Goal: Task Accomplishment & Management: Use online tool/utility

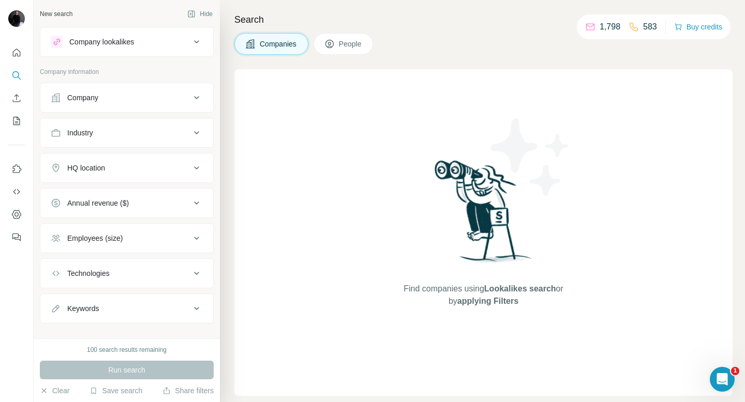
click at [114, 100] on div "Company" at bounding box center [121, 98] width 140 height 10
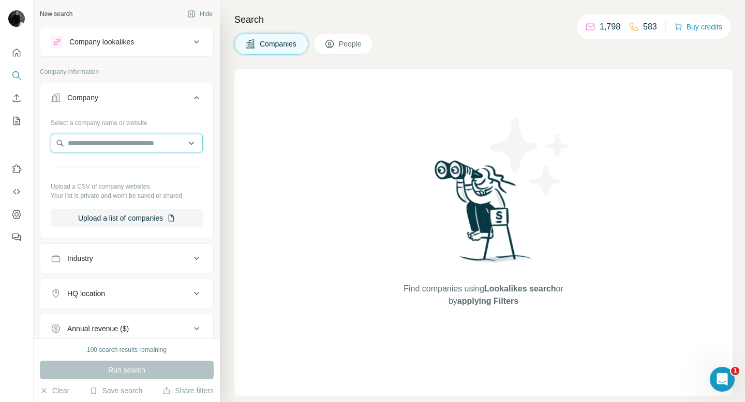
click at [82, 139] on input "text" at bounding box center [127, 143] width 152 height 19
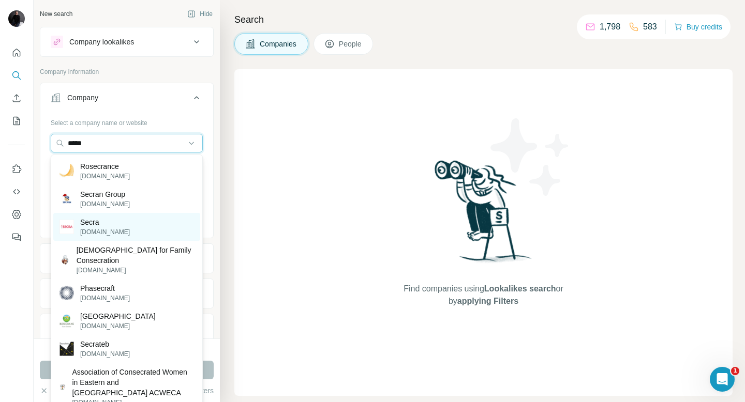
type input "*****"
click at [96, 224] on p "Secra" at bounding box center [105, 222] width 50 height 10
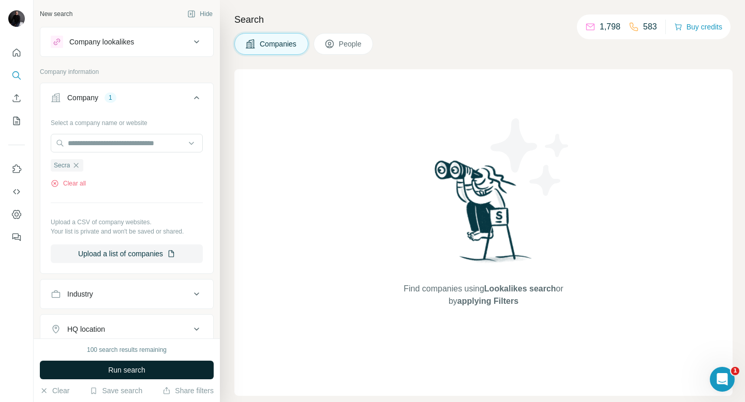
click at [125, 340] on span "Run search" at bounding box center [126, 370] width 37 height 10
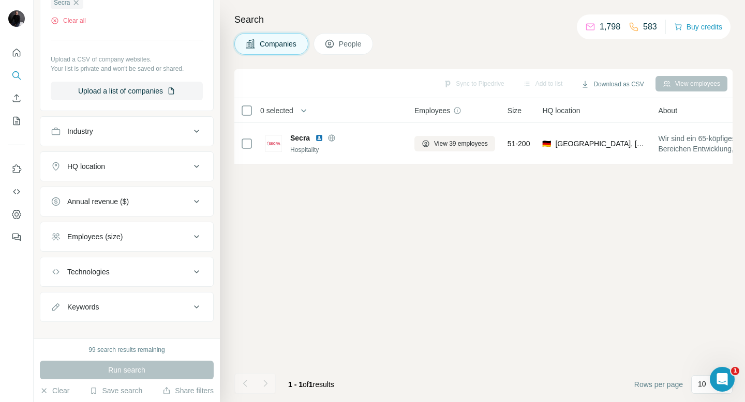
scroll to position [175, 0]
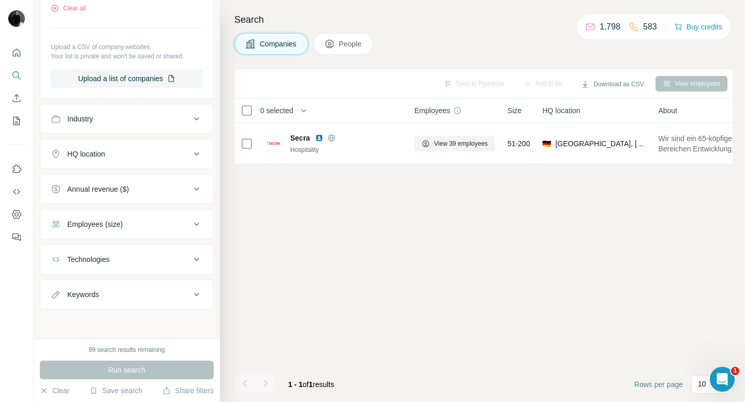
click at [133, 340] on div "Run search" at bounding box center [127, 370] width 174 height 19
click at [99, 292] on div "Keywords" at bounding box center [83, 295] width 32 height 10
click at [84, 320] on input "text" at bounding box center [116, 320] width 131 height 19
type input "******"
click at [61, 340] on div "99 search results remaining" at bounding box center [127, 349] width 174 height 9
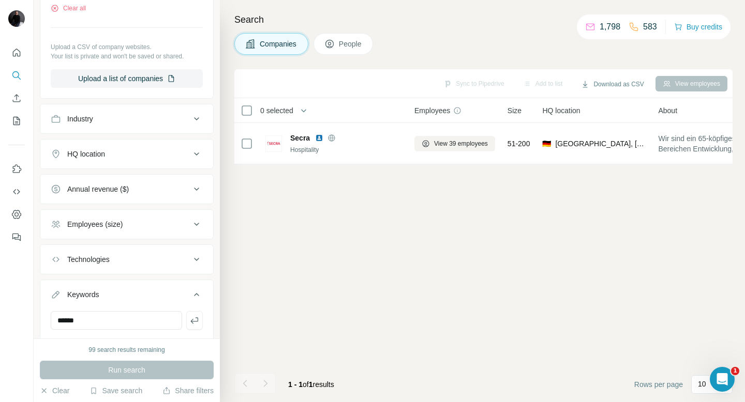
click at [115, 301] on button "Keywords" at bounding box center [126, 296] width 173 height 29
click at [129, 294] on div "Keywords" at bounding box center [121, 295] width 140 height 10
drag, startPoint x: 91, startPoint y: 323, endPoint x: 77, endPoint y: 310, distance: 19.0
click at [91, 323] on input "text" at bounding box center [116, 320] width 131 height 19
type input "******"
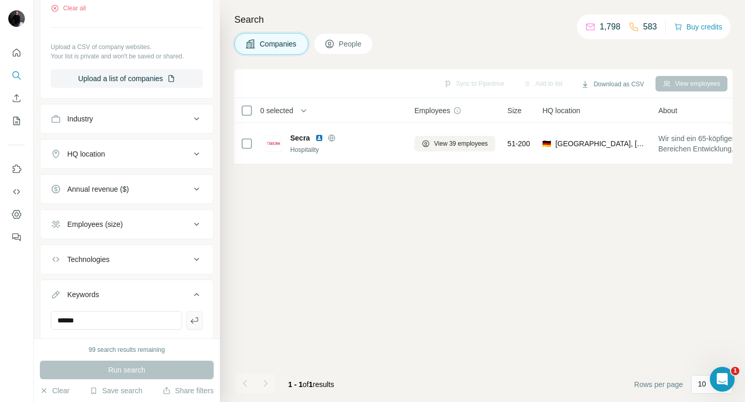
click at [199, 319] on icon "button" at bounding box center [194, 320] width 10 height 10
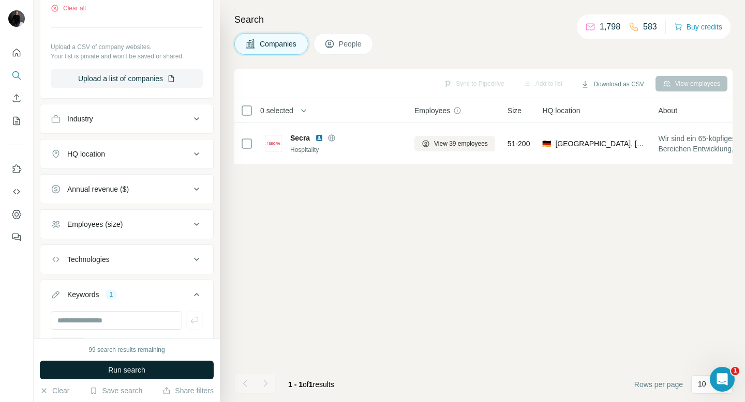
click at [133, 340] on span "Run search" at bounding box center [126, 370] width 37 height 10
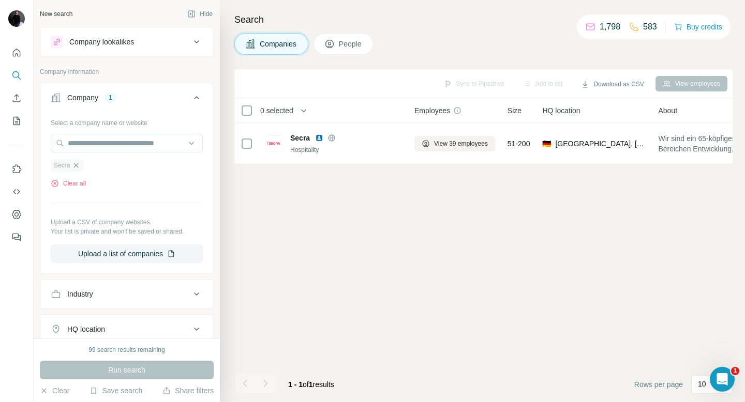
click at [76, 167] on icon "button" at bounding box center [76, 165] width 5 height 5
